Goal: Task Accomplishment & Management: Use online tool/utility

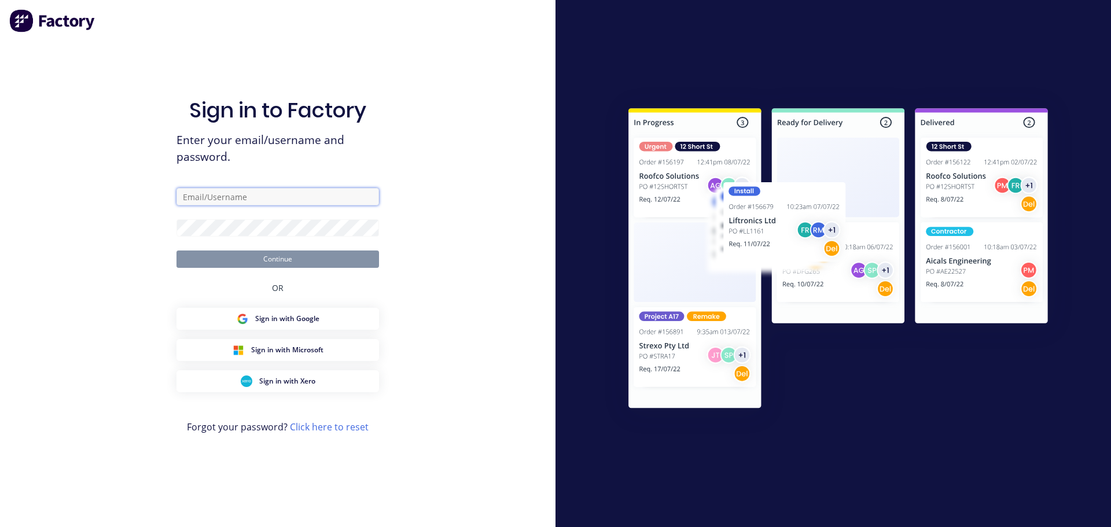
click at [267, 190] on input "text" at bounding box center [277, 196] width 202 height 17
type input "[EMAIL_ADDRESS][DOMAIN_NAME]"
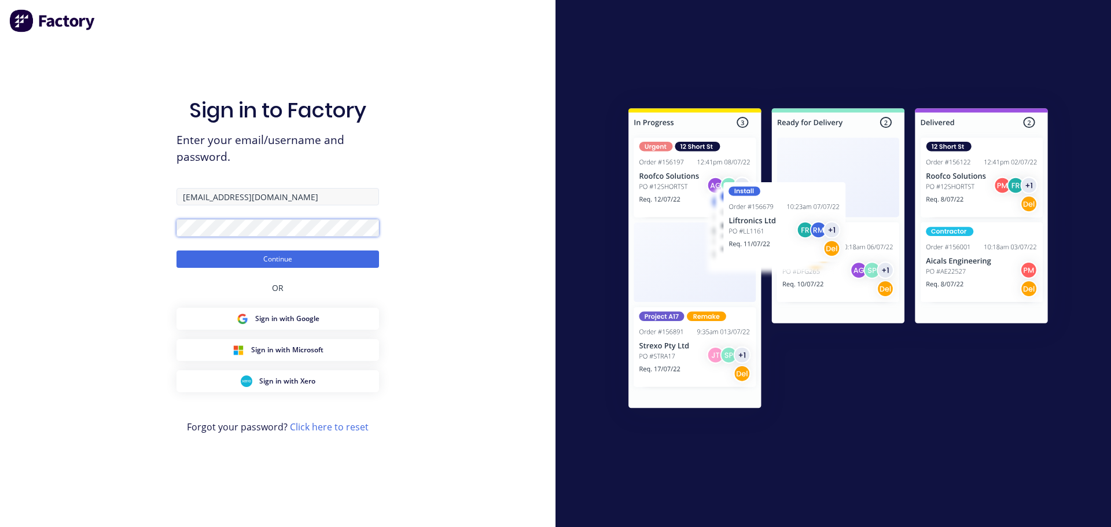
click at [176, 250] on button "Continue" at bounding box center [277, 258] width 202 height 17
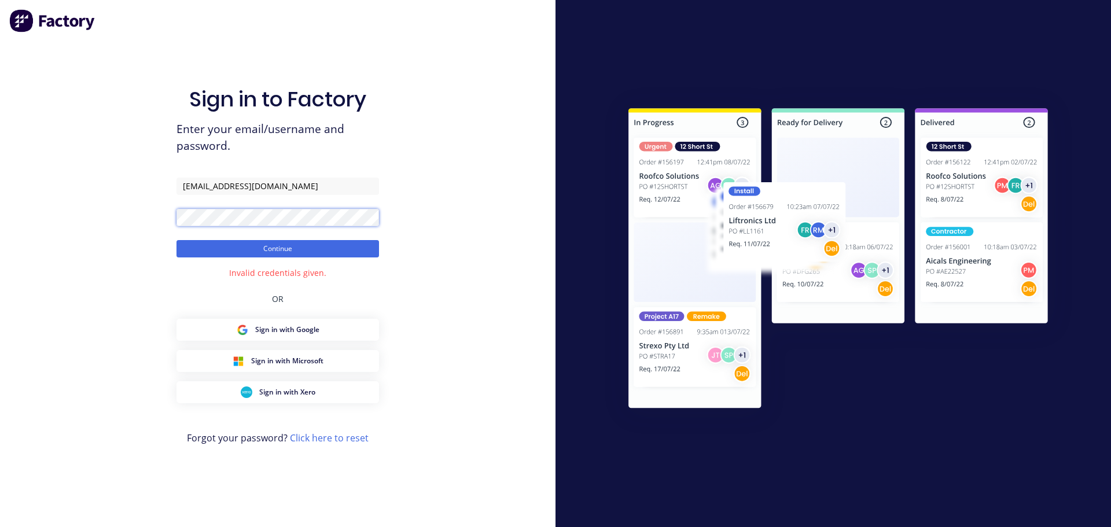
click at [176, 240] on button "Continue" at bounding box center [277, 248] width 202 height 17
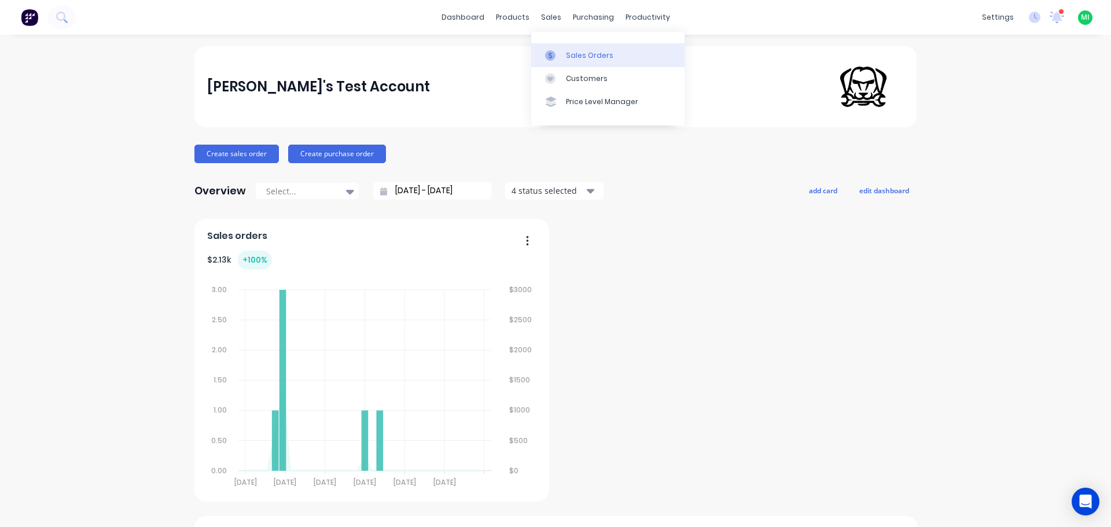
click at [559, 51] on div at bounding box center [553, 55] width 17 height 10
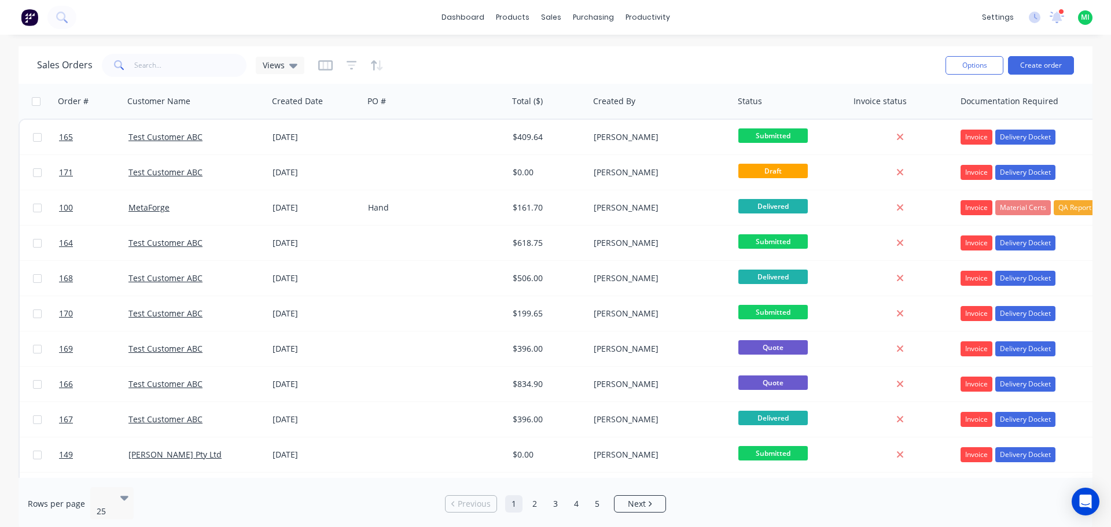
click at [459, 243] on div at bounding box center [435, 243] width 145 height 35
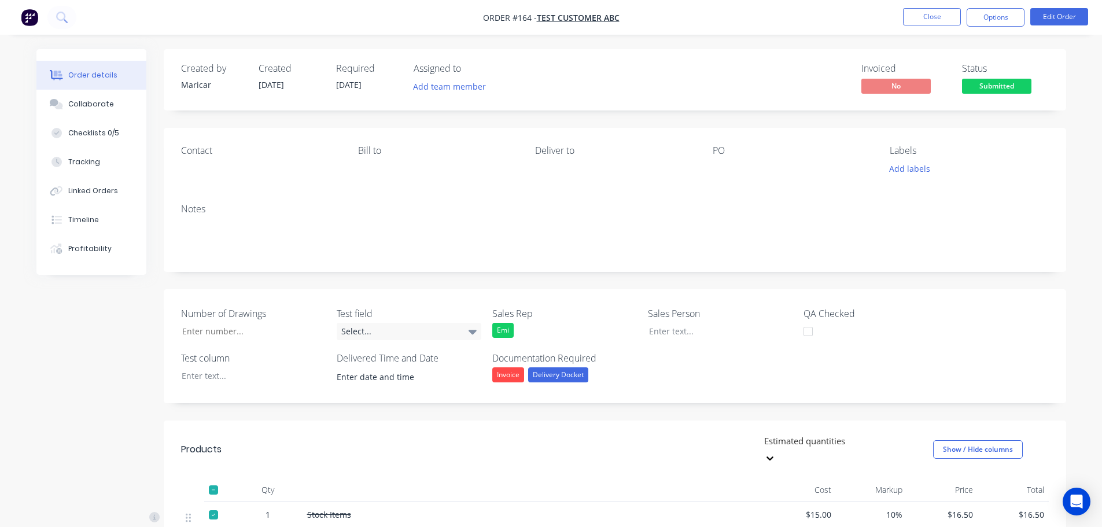
click at [976, 6] on nav "Order #164 - Test Customer ABC Close Options Edit Order" at bounding box center [551, 17] width 1102 height 35
click at [994, 15] on button "Options" at bounding box center [996, 17] width 58 height 19
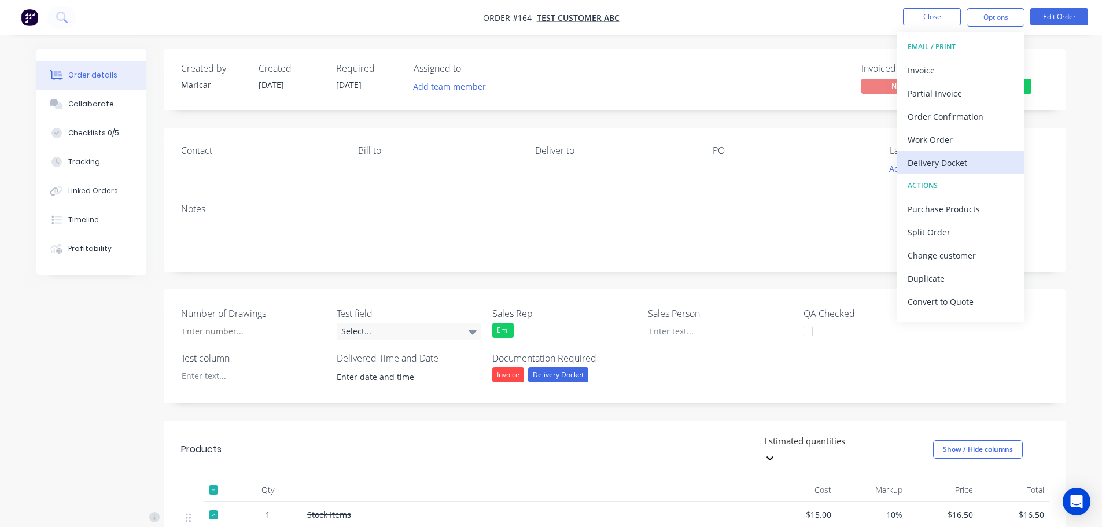
click at [961, 152] on button "Delivery Docket" at bounding box center [960, 162] width 127 height 23
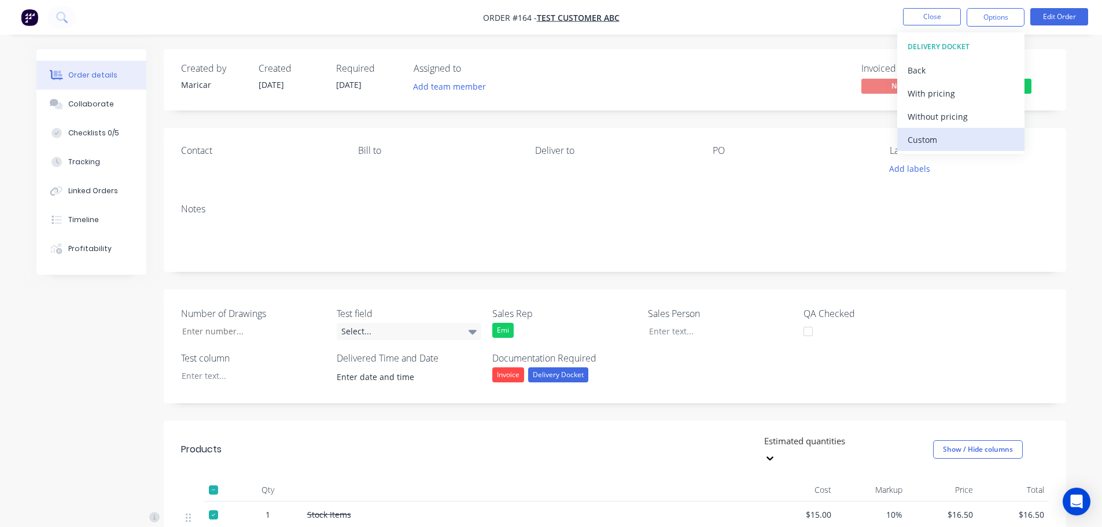
click at [963, 135] on div "Custom" at bounding box center [961, 139] width 106 height 17
click at [950, 69] on div "Back" at bounding box center [961, 70] width 106 height 17
click at [959, 142] on div "Work Order" at bounding box center [961, 139] width 106 height 17
click at [953, 145] on div "Custom" at bounding box center [961, 139] width 106 height 17
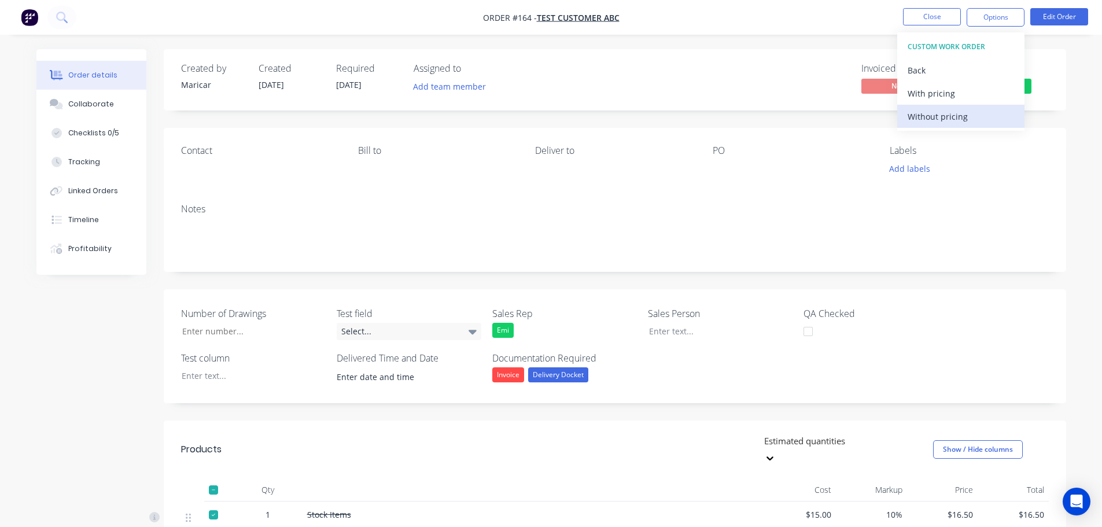
click at [950, 119] on div "Without pricing" at bounding box center [961, 116] width 106 height 17
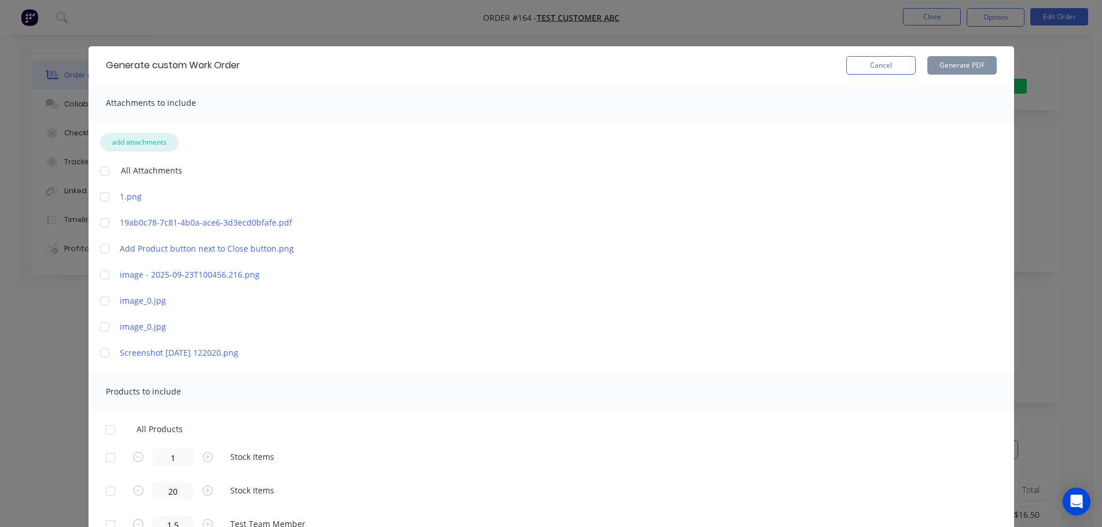
click at [142, 142] on button "add attachments" at bounding box center [139, 142] width 79 height 19
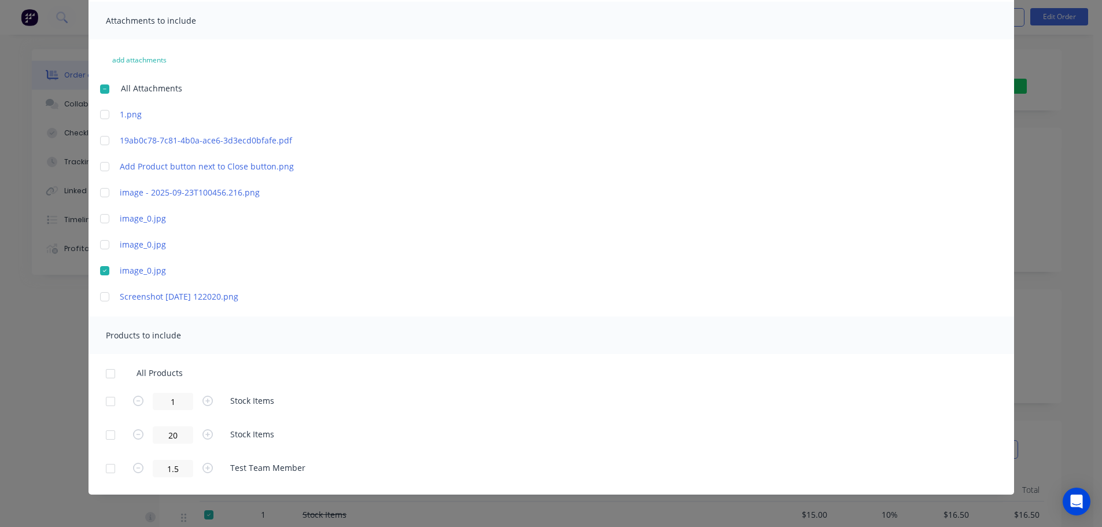
scroll to position [83, 0]
click at [108, 375] on div at bounding box center [110, 372] width 23 height 23
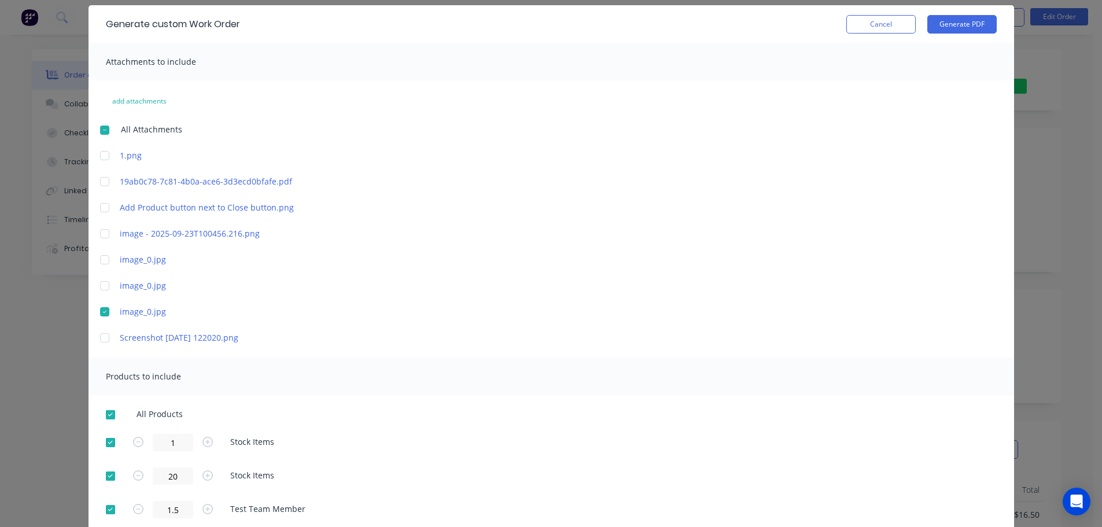
scroll to position [0, 0]
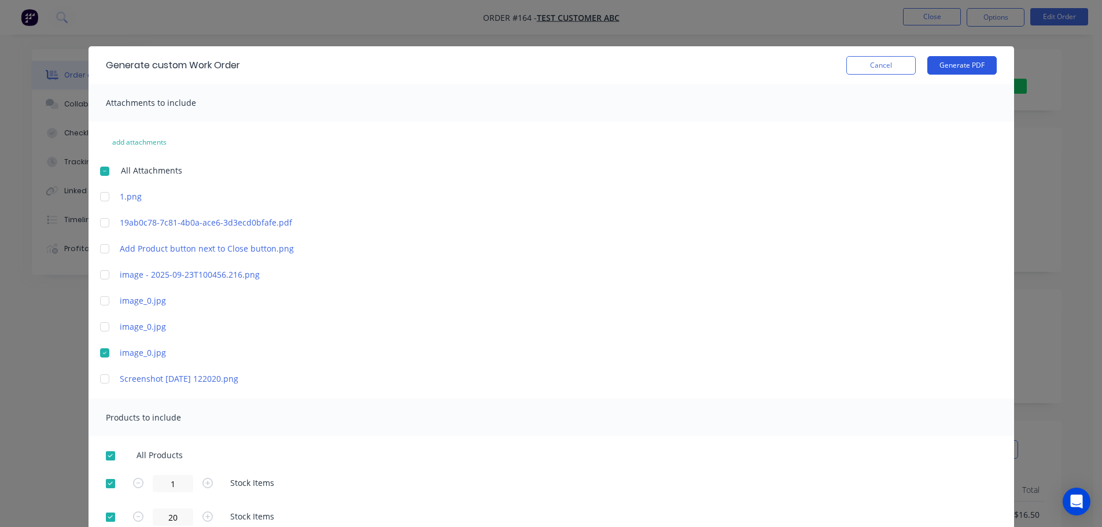
click at [971, 67] on button "Generate PDF" at bounding box center [961, 65] width 69 height 19
